Goal: Task Accomplishment & Management: Manage account settings

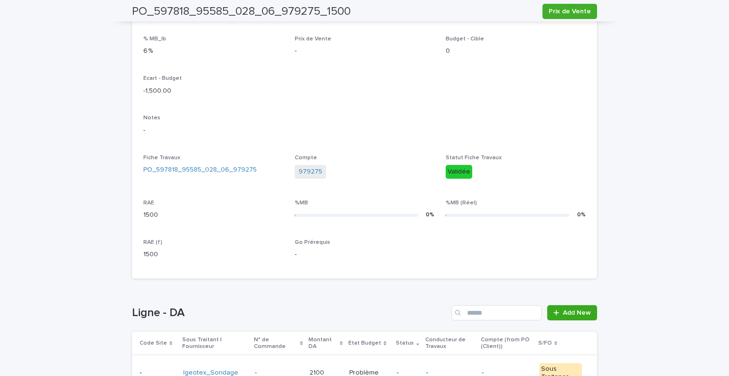
scroll to position [329, 0]
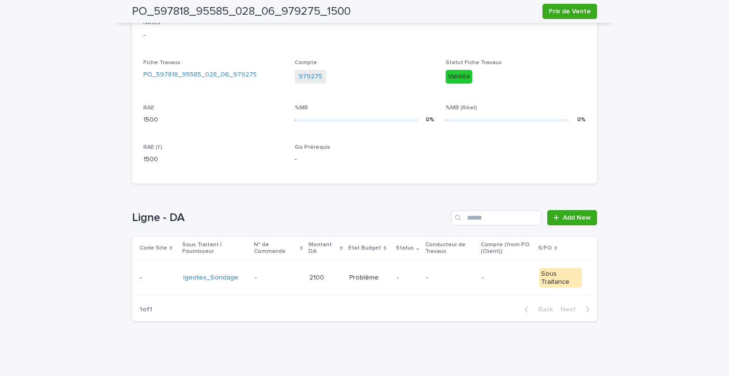
click at [399, 284] on div "-" at bounding box center [407, 278] width 21 height 16
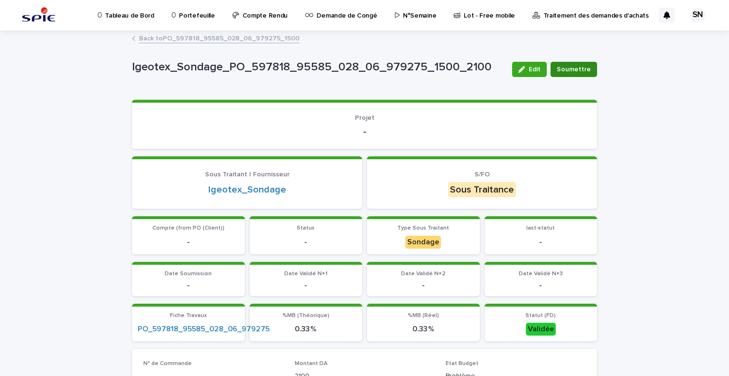
click at [582, 67] on span "Soumettre" at bounding box center [574, 69] width 34 height 9
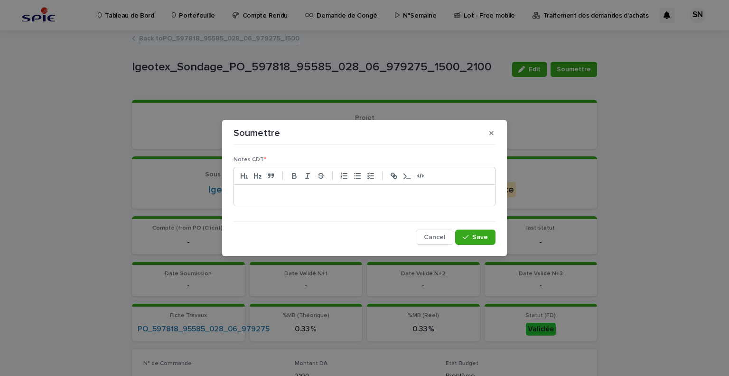
click at [349, 188] on div at bounding box center [364, 195] width 261 height 21
click at [469, 234] on icon "button" at bounding box center [466, 237] width 6 height 7
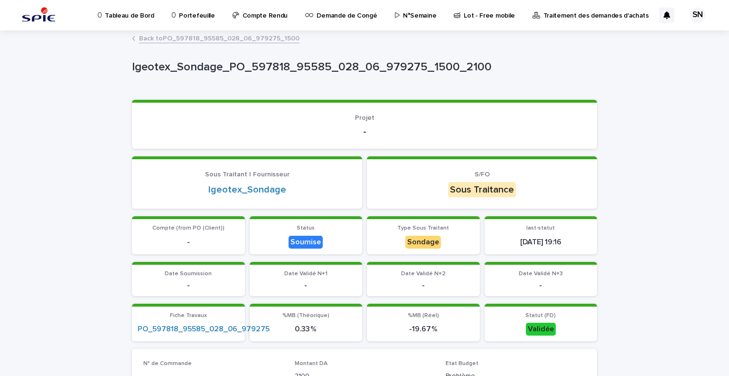
click at [165, 37] on link "Back to PO_597818_95585_028_06_979275_1500" at bounding box center [219, 37] width 160 height 11
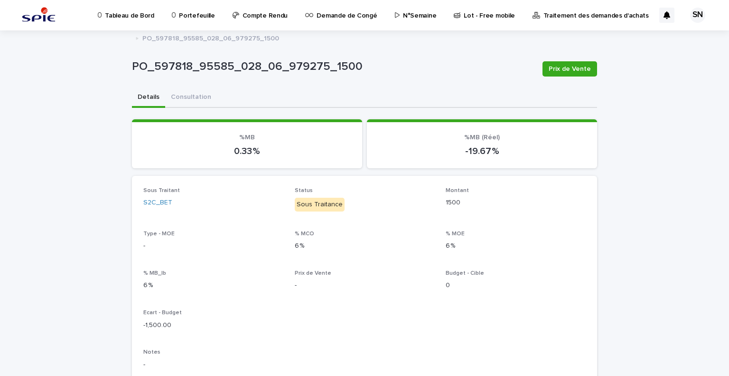
click at [182, 20] on link "Portefeuille" at bounding box center [195, 14] width 48 height 29
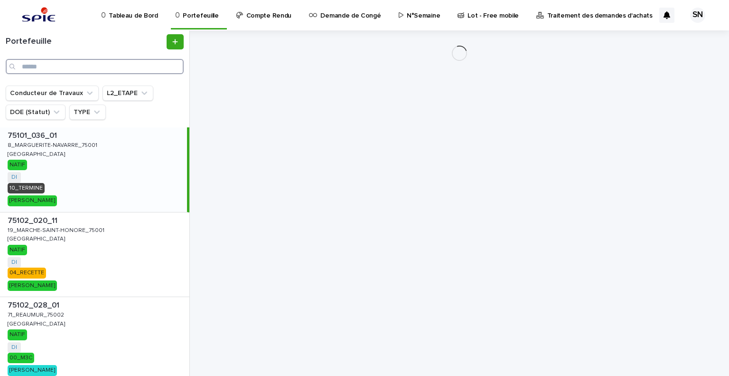
click at [75, 71] on input "Search" at bounding box center [95, 66] width 178 height 15
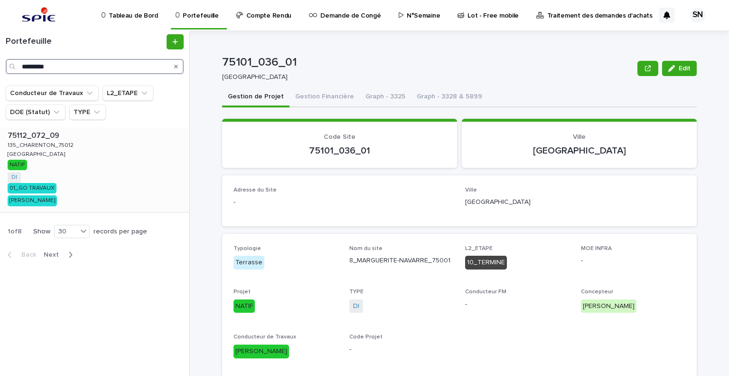
type input "*********"
click at [68, 156] on div "75112_072_09 75112_072_09 135_CHARENTON_75012 135_CHARENTON_75012 PARIS PARIS N…" at bounding box center [94, 169] width 189 height 85
click at [333, 96] on button "Gestion Financière" at bounding box center [325, 97] width 70 height 20
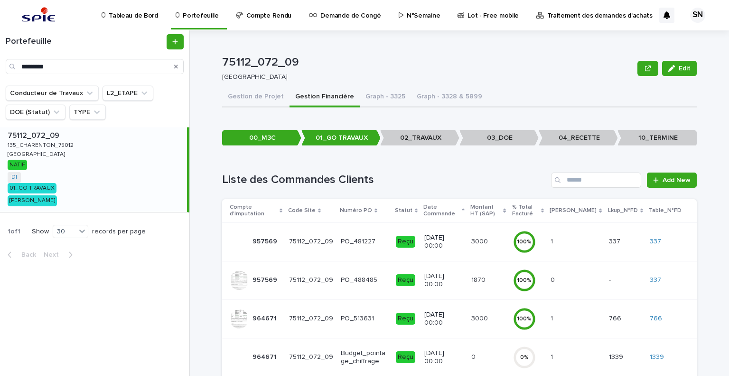
scroll to position [162, 0]
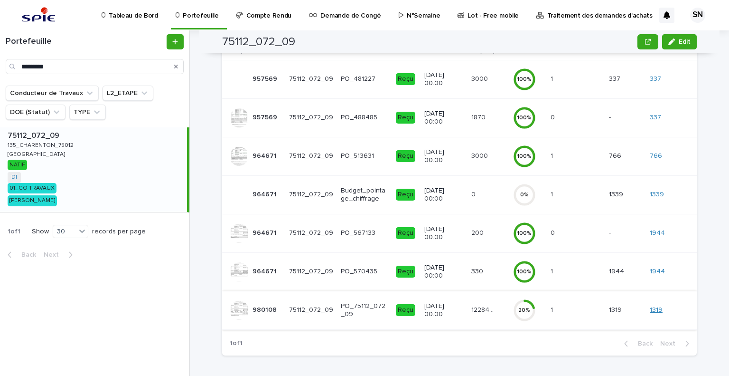
click at [656, 306] on link "1319" at bounding box center [656, 310] width 13 height 8
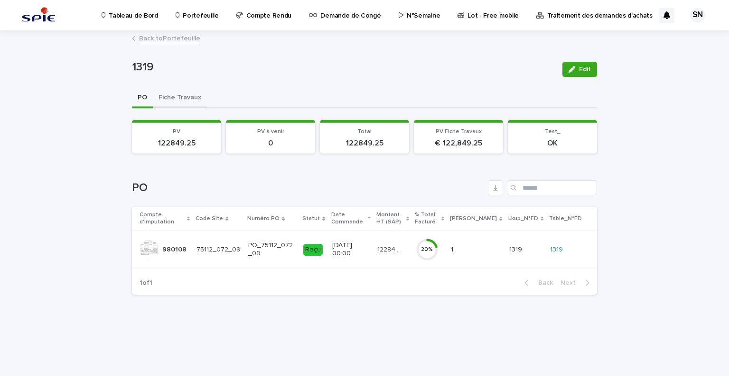
click at [194, 94] on button "Fiche Travaux" at bounding box center [180, 98] width 54 height 20
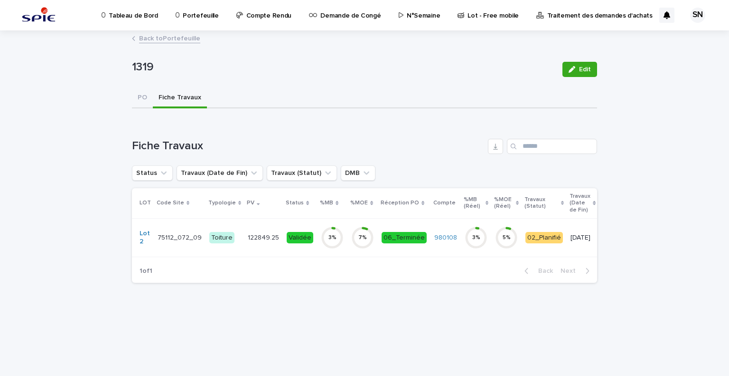
click at [244, 231] on td "122849.25 122849.25" at bounding box center [263, 237] width 39 height 38
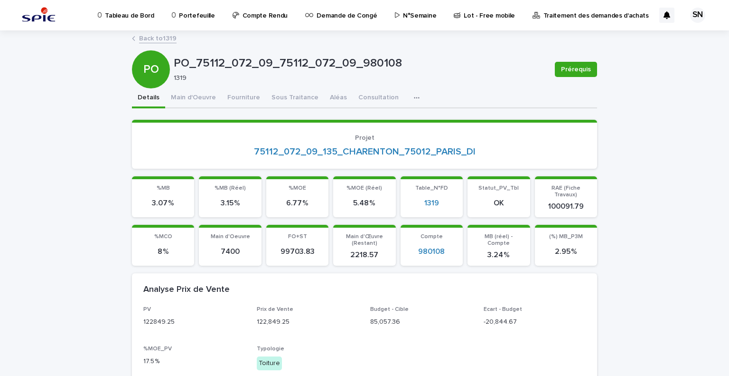
click at [248, 100] on button "Fourniture" at bounding box center [244, 98] width 44 height 20
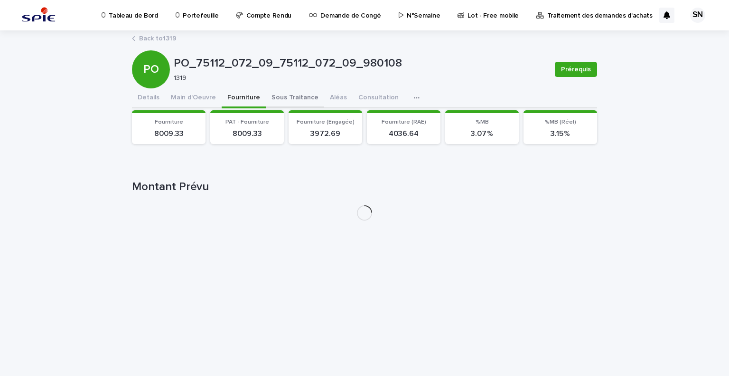
click at [275, 99] on button "Sous Traitance" at bounding box center [295, 98] width 58 height 20
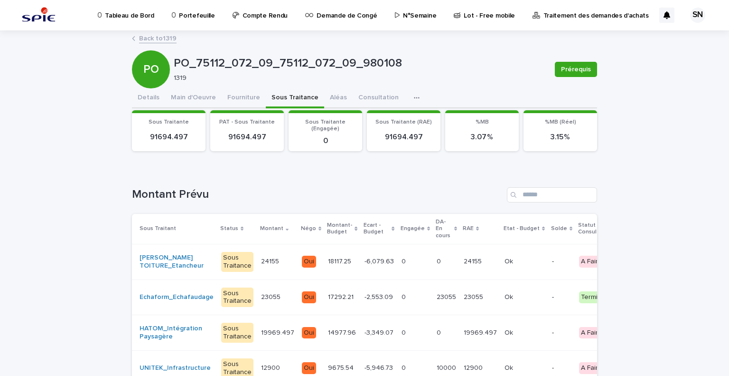
click at [157, 35] on link "Back to 1319" at bounding box center [158, 37] width 38 height 11
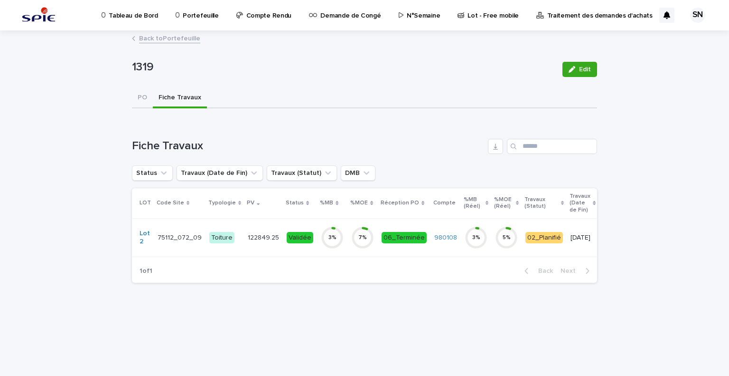
click at [161, 38] on link "Back to Portefeuille" at bounding box center [169, 37] width 61 height 11
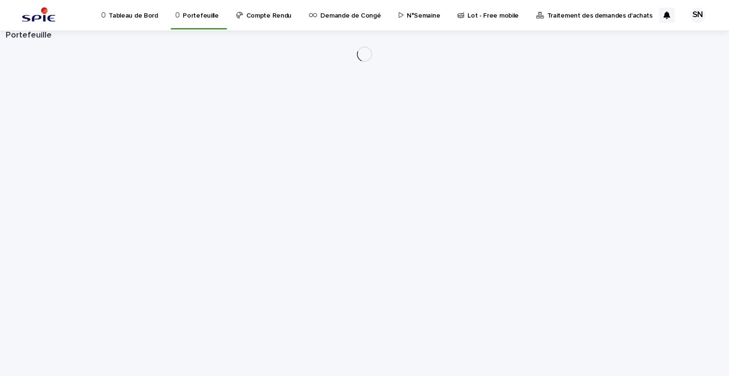
click at [190, 15] on p "Portefeuille" at bounding box center [201, 10] width 36 height 20
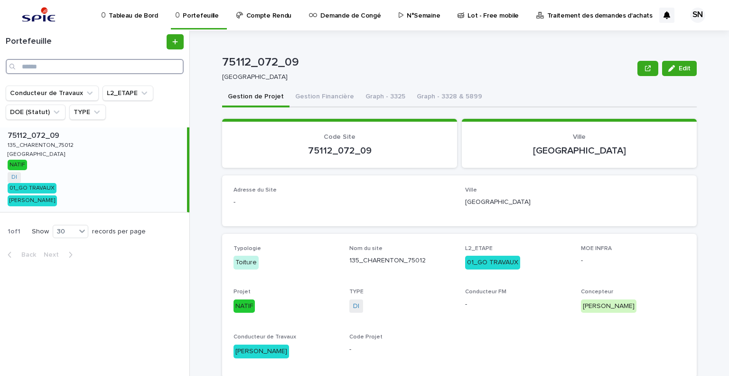
click at [49, 66] on input "Search" at bounding box center [95, 66] width 178 height 15
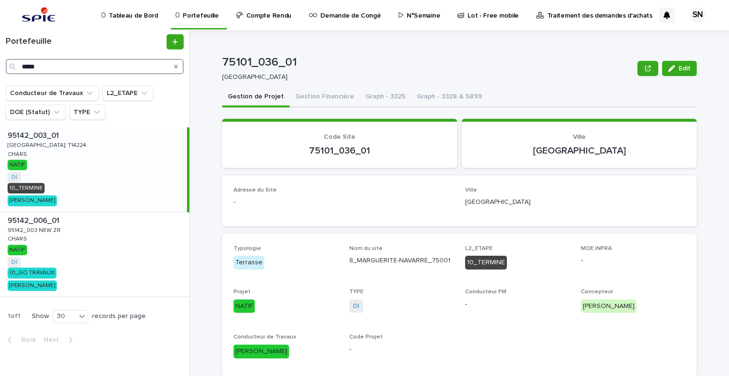
type input "*****"
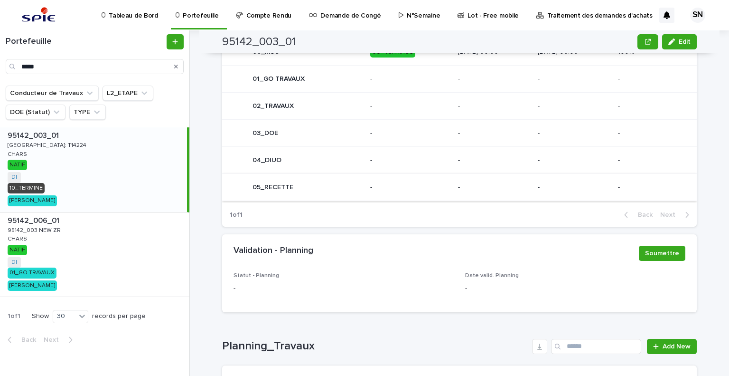
scroll to position [475, 0]
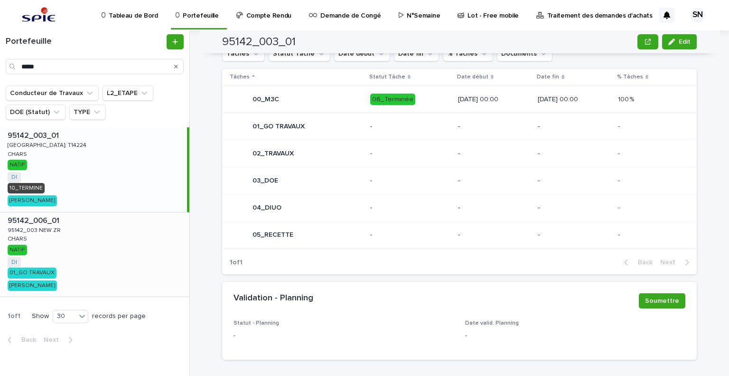
click at [36, 254] on div "95142_006_01 95142_006_01 95142_003 NEW ZR 95142_003 NEW ZR CHARS CHARS NATIF D…" at bounding box center [94, 254] width 189 height 85
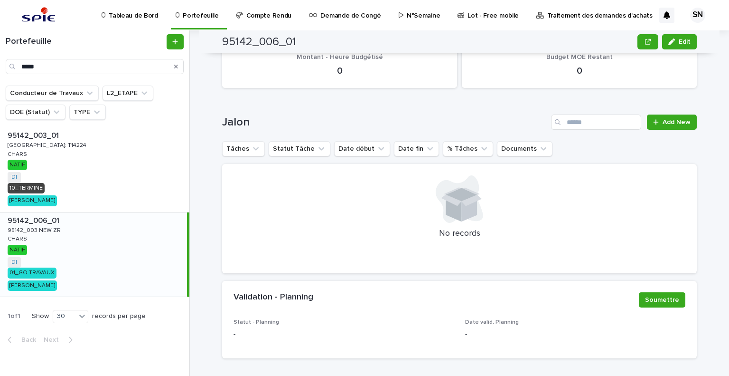
scroll to position [429, 0]
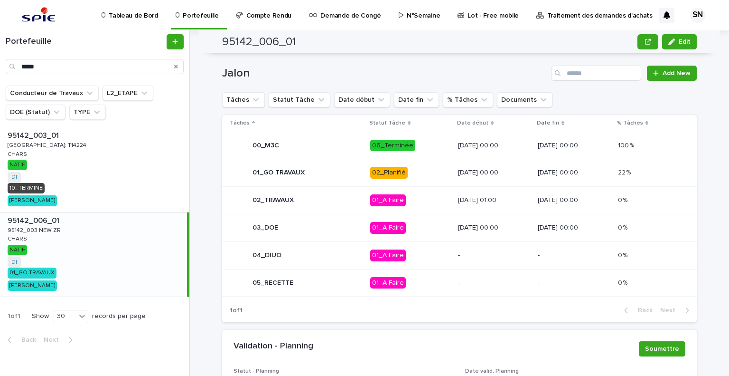
click at [329, 172] on div "01_GO TRAVAUX" at bounding box center [296, 172] width 133 height 19
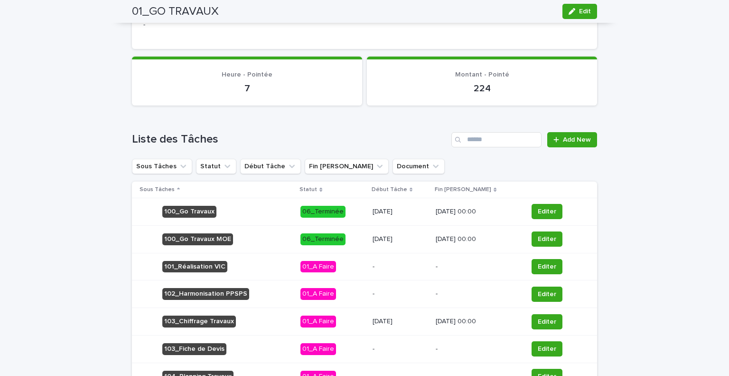
scroll to position [351, 0]
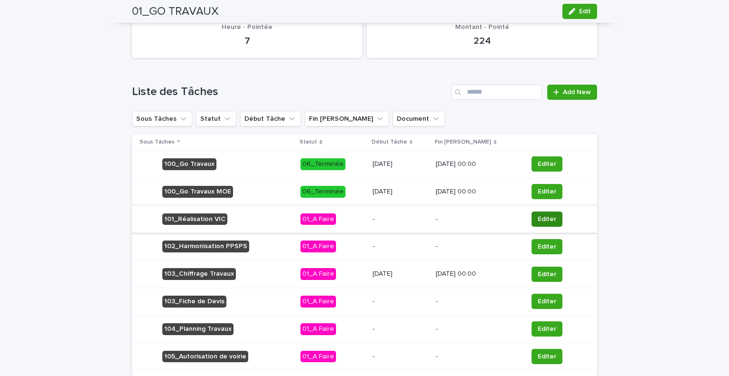
click at [545, 216] on span "Editer" at bounding box center [547, 218] width 19 height 9
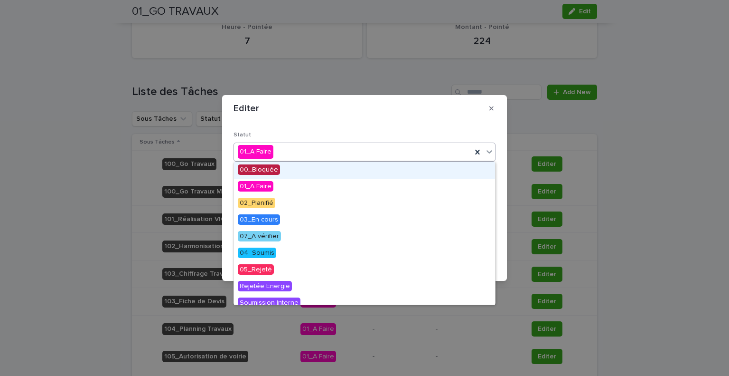
click at [291, 151] on div "01_A Faire" at bounding box center [353, 152] width 238 height 16
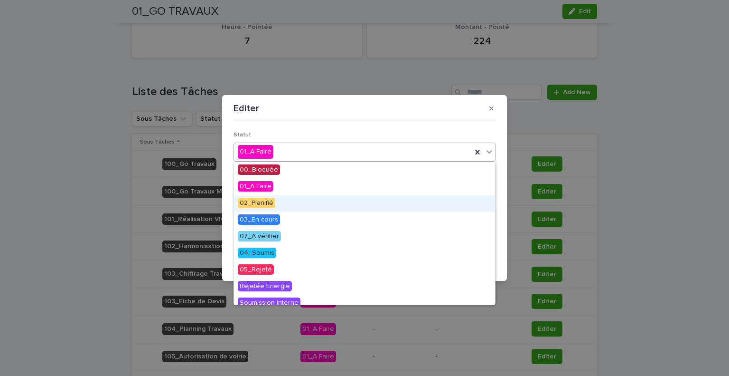
click at [276, 207] on div "02_Planifié" at bounding box center [364, 203] width 261 height 17
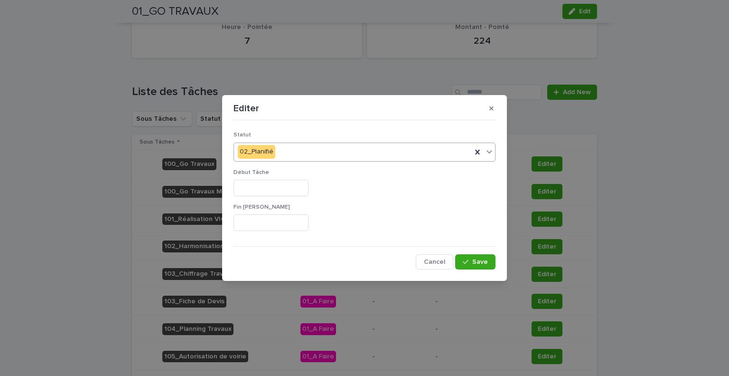
click at [265, 192] on input "text" at bounding box center [271, 187] width 75 height 17
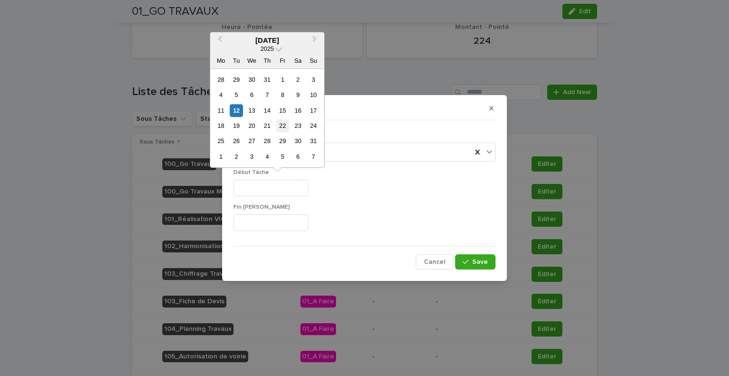
click at [283, 122] on div "22" at bounding box center [282, 125] width 13 height 13
type input "*********"
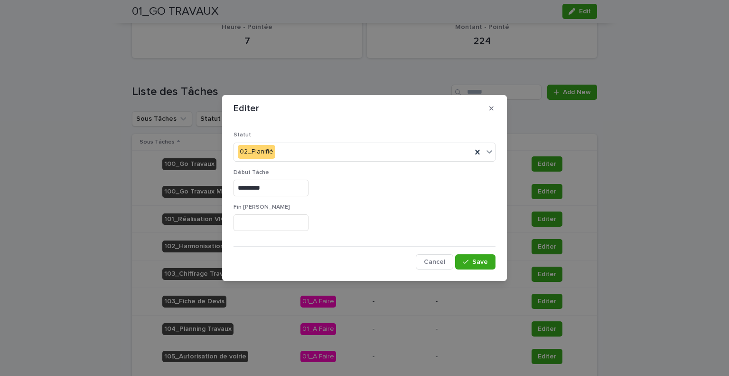
click at [279, 216] on input "text" at bounding box center [271, 222] width 75 height 17
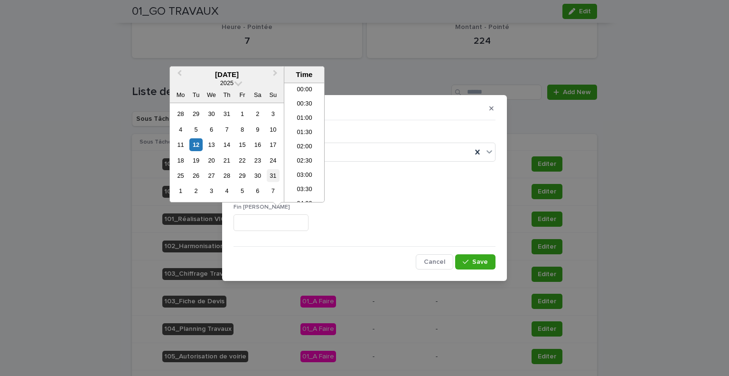
scroll to position [503, 0]
click at [249, 159] on div "22" at bounding box center [242, 160] width 13 height 13
type input "**********"
click at [485, 254] on button "Save" at bounding box center [475, 261] width 40 height 15
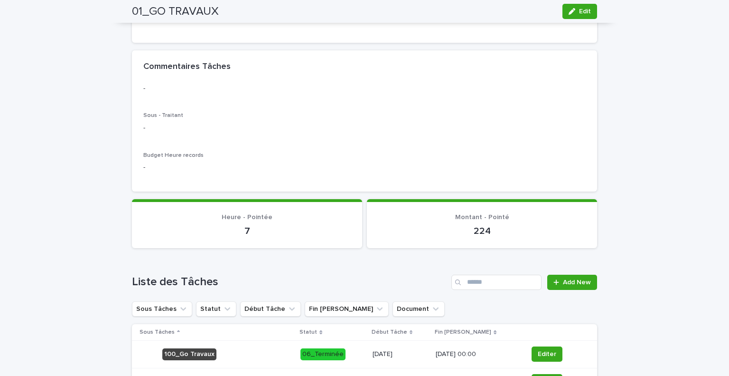
scroll to position [0, 0]
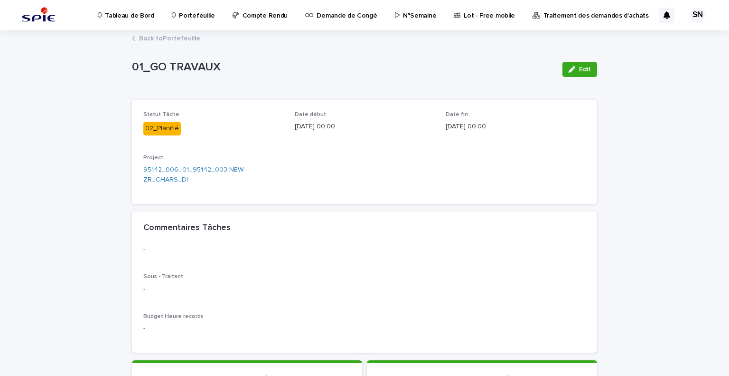
click at [161, 34] on link "Back to Portefeuille" at bounding box center [169, 37] width 61 height 11
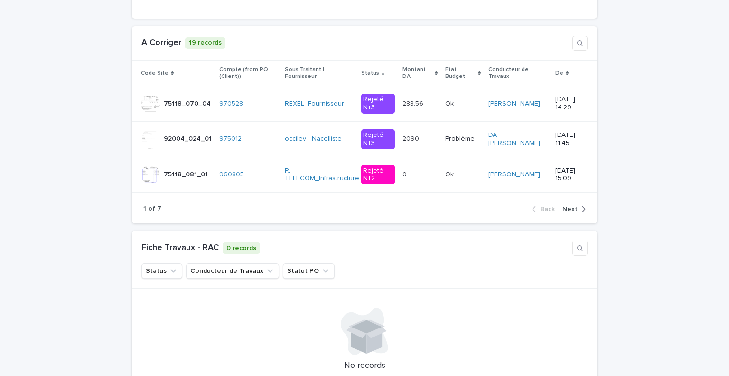
scroll to position [1424, 0]
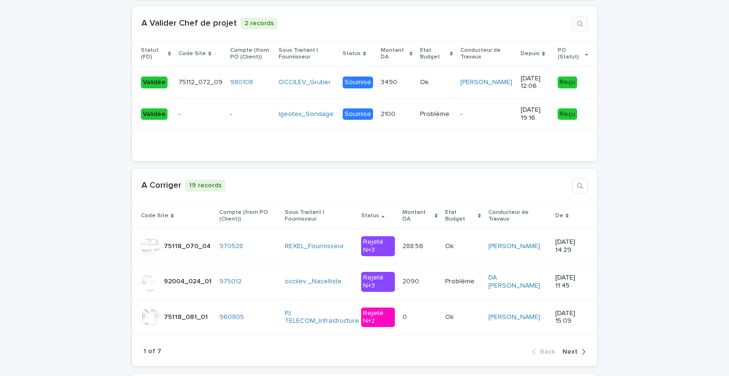
click at [578, 347] on div "button" at bounding box center [582, 351] width 8 height 9
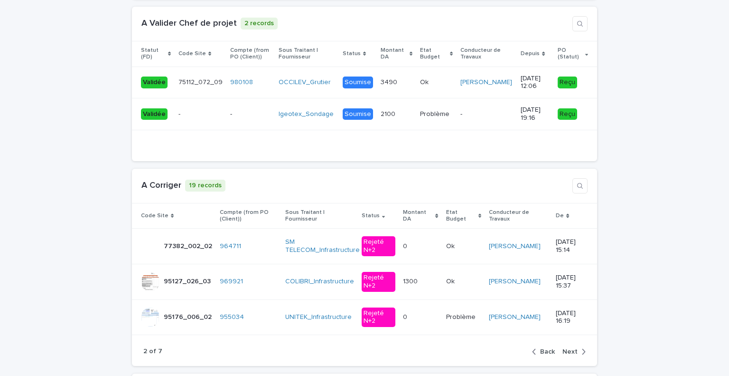
click at [572, 348] on span "Next" at bounding box center [570, 351] width 15 height 7
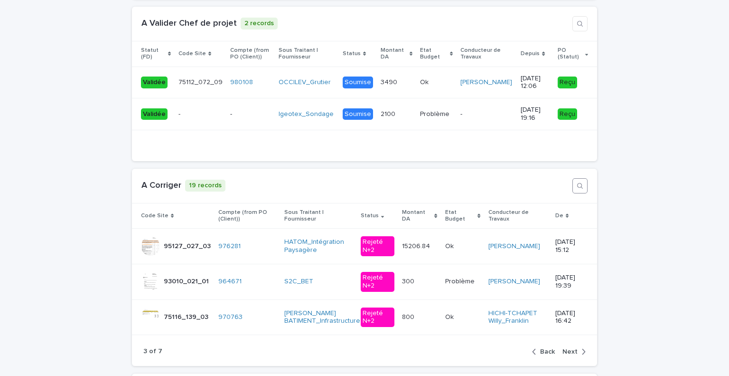
click at [579, 182] on icon "button" at bounding box center [580, 186] width 8 height 8
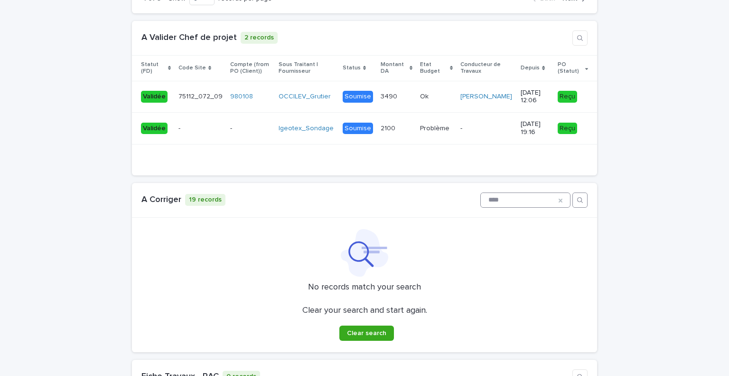
scroll to position [1389, 0]
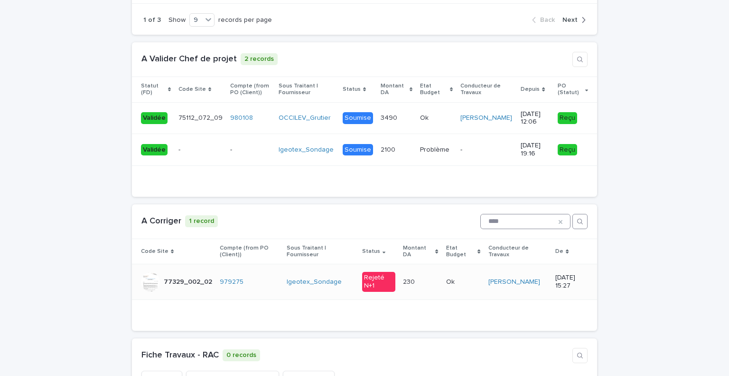
type input "****"
click at [412, 278] on p at bounding box center [418, 282] width 30 height 8
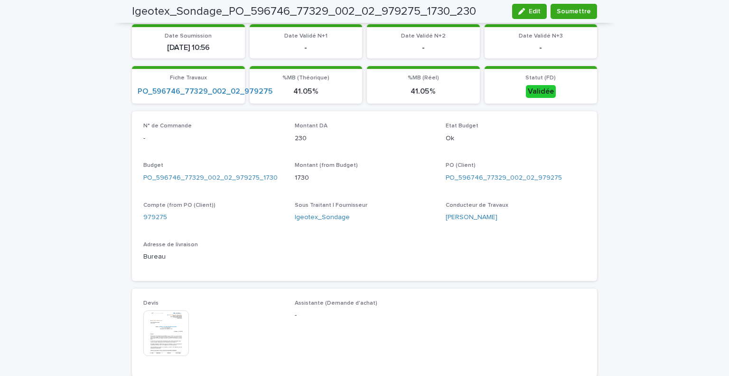
scroll to position [380, 0]
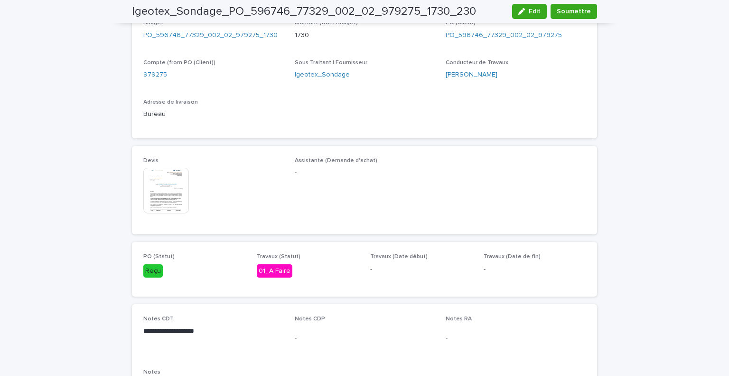
click at [173, 190] on img at bounding box center [166, 191] width 46 height 46
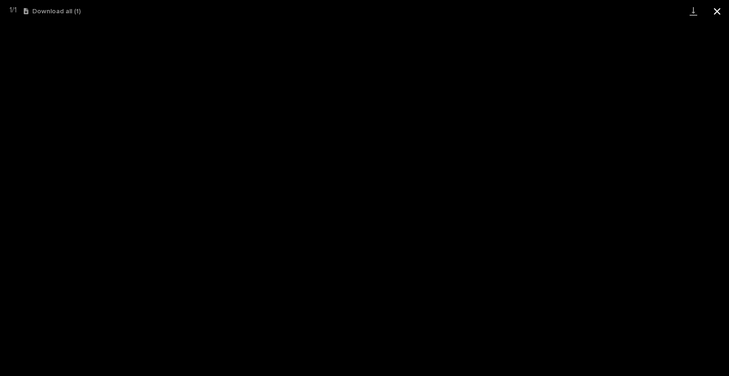
click at [719, 9] on button "Close gallery" at bounding box center [718, 11] width 24 height 22
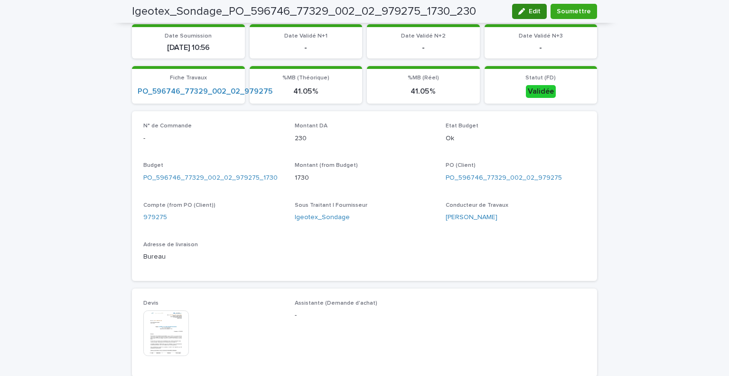
click at [530, 12] on span "Edit" at bounding box center [535, 11] width 12 height 7
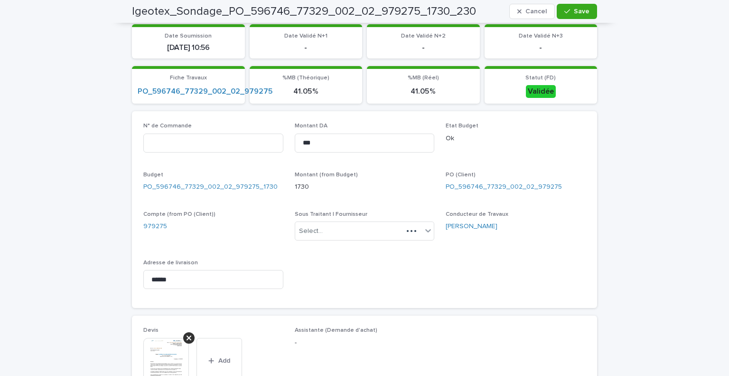
scroll to position [263, 0]
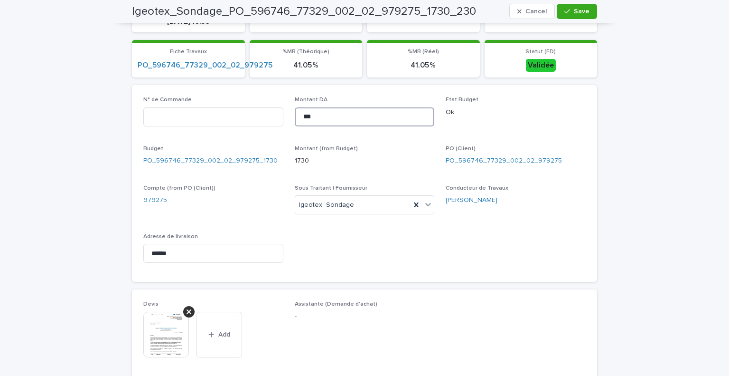
click at [328, 114] on input "***" at bounding box center [365, 116] width 140 height 19
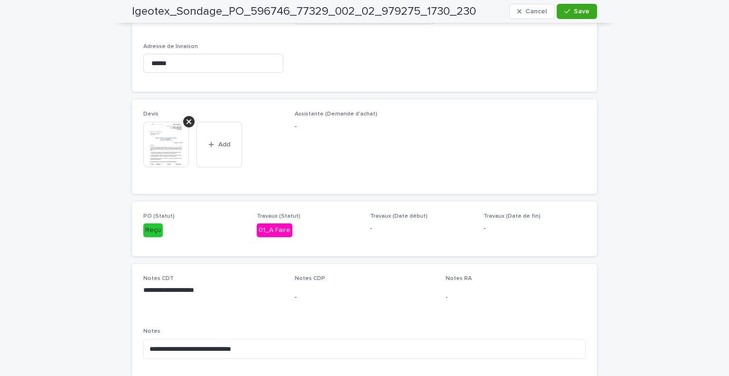
scroll to position [576, 0]
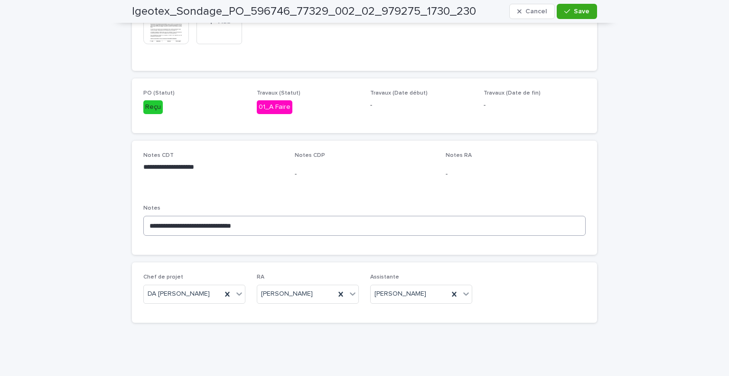
type input "****"
click at [284, 225] on textarea "**********" at bounding box center [364, 226] width 442 height 20
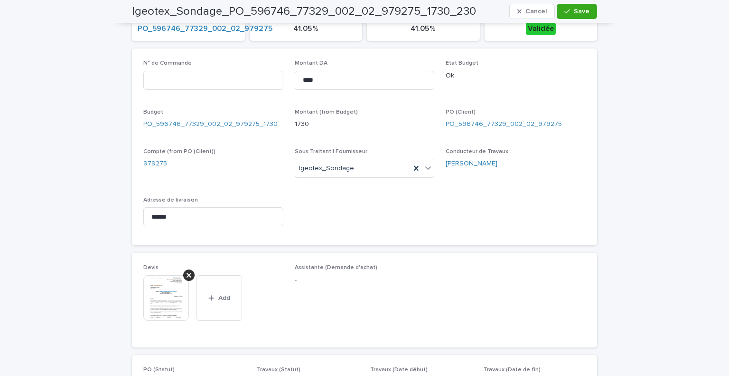
scroll to position [300, 0]
click at [207, 219] on input "******" at bounding box center [213, 216] width 140 height 19
click at [201, 85] on input at bounding box center [213, 80] width 140 height 19
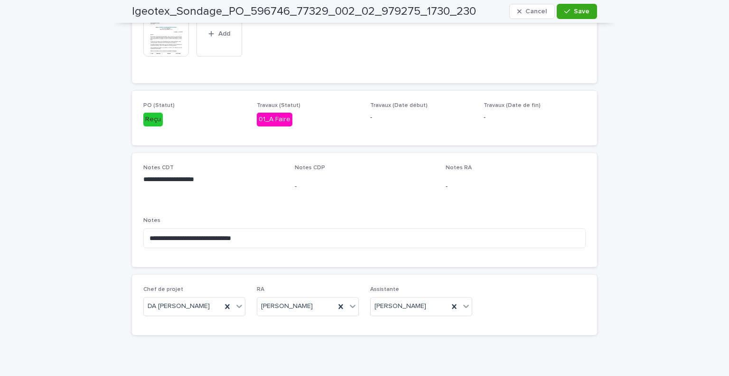
scroll to position [576, 0]
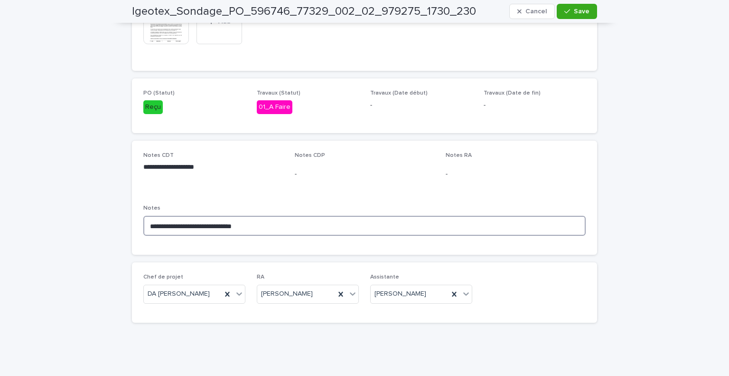
drag, startPoint x: 271, startPoint y: 225, endPoint x: 97, endPoint y: 222, distance: 173.8
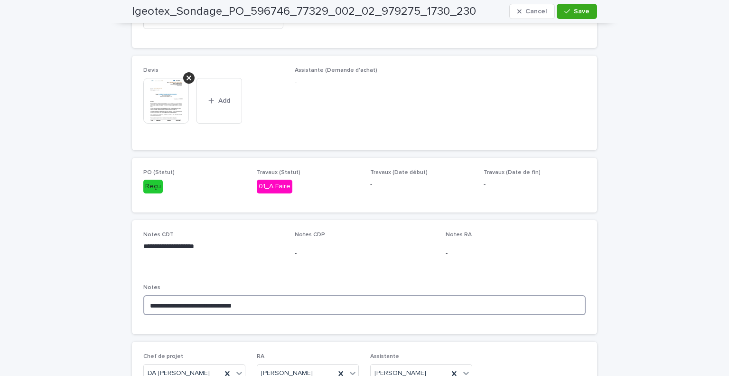
scroll to position [498, 0]
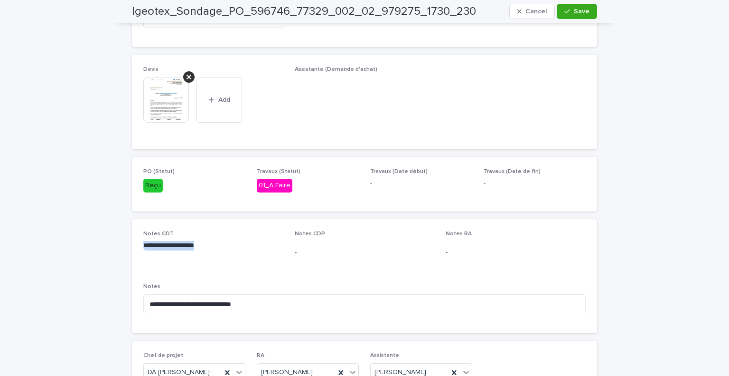
drag, startPoint x: 210, startPoint y: 242, endPoint x: 140, endPoint y: 243, distance: 70.7
click at [143, 243] on p "**********" at bounding box center [213, 245] width 140 height 9
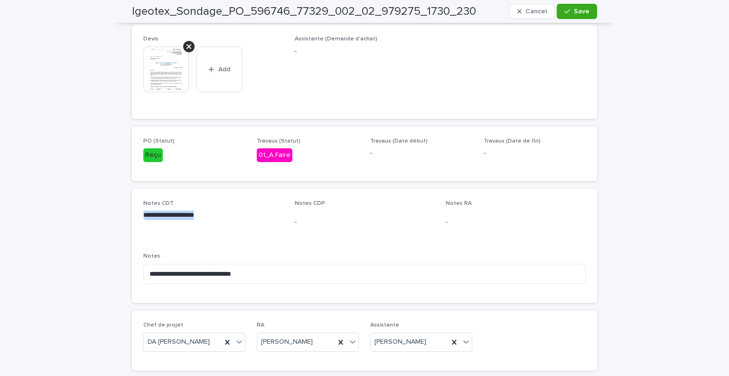
scroll to position [528, 0]
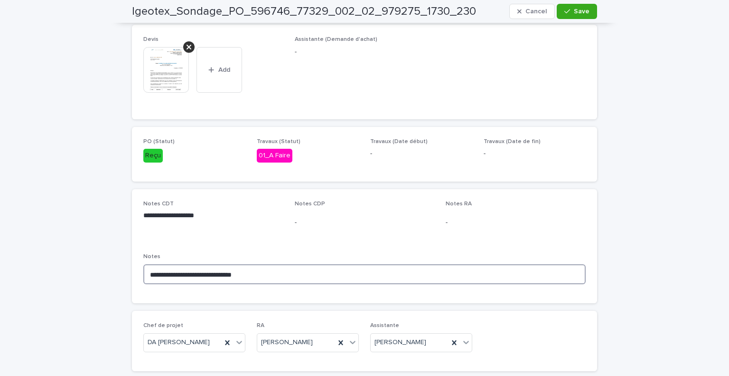
click at [300, 273] on textarea "**********" at bounding box center [364, 274] width 442 height 20
drag, startPoint x: 300, startPoint y: 273, endPoint x: 69, endPoint y: 249, distance: 231.9
type textarea "*"
click at [195, 272] on textarea "**********" at bounding box center [364, 274] width 442 height 20
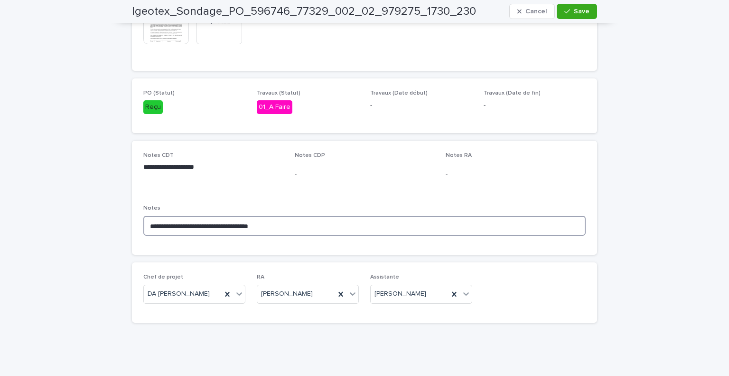
scroll to position [339, 0]
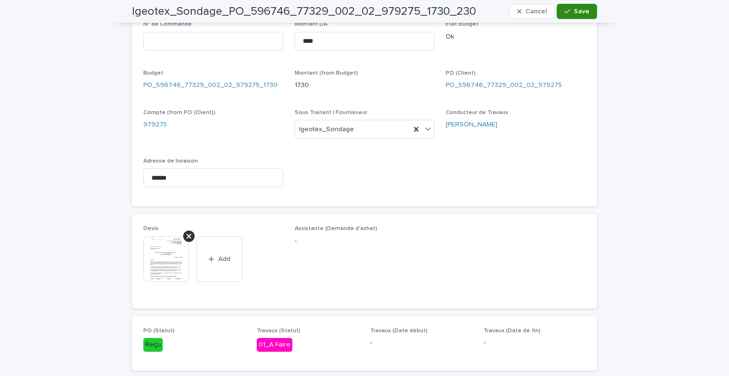
type textarea "**********"
click at [589, 12] on button "Save" at bounding box center [577, 11] width 40 height 15
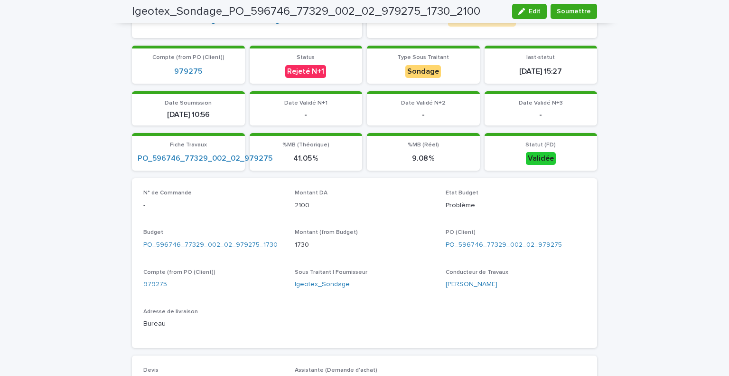
scroll to position [0, 0]
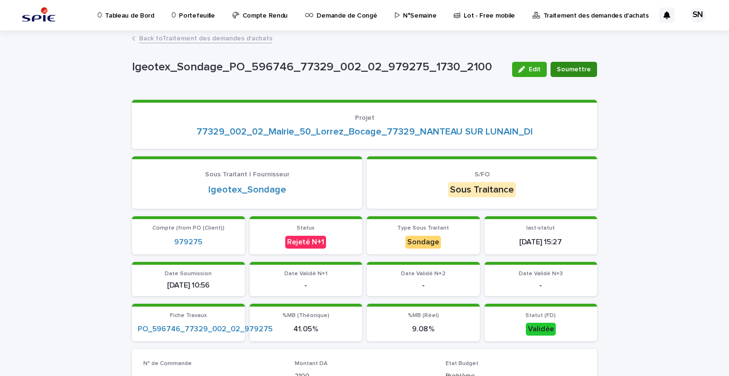
click at [571, 63] on button "Soumettre" at bounding box center [574, 69] width 47 height 15
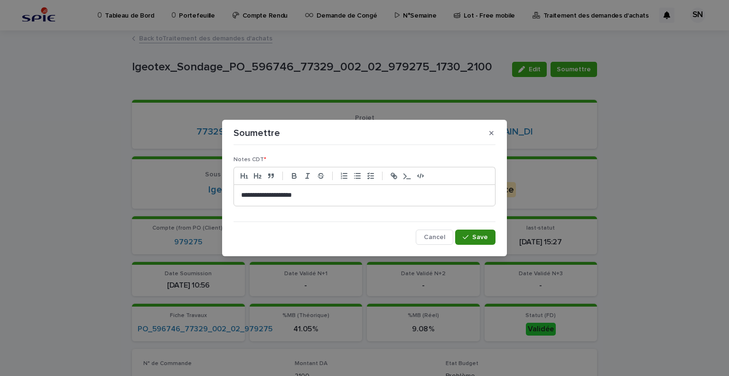
click at [482, 234] on span "Save" at bounding box center [480, 237] width 16 height 7
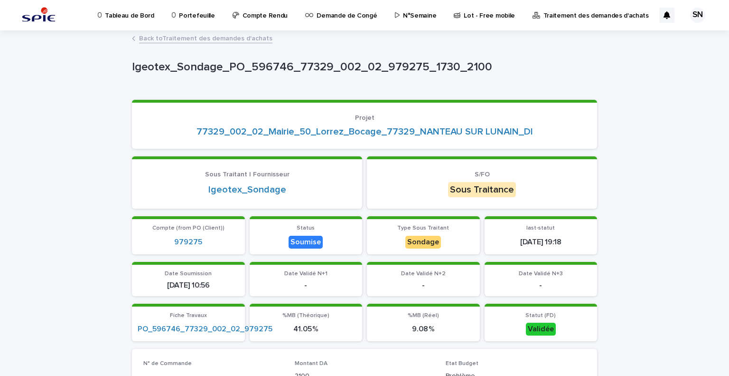
click at [157, 36] on link "Back to Traitement des demandes d'achats" at bounding box center [205, 37] width 133 height 11
